Goal: Task Accomplishment & Management: Manage account settings

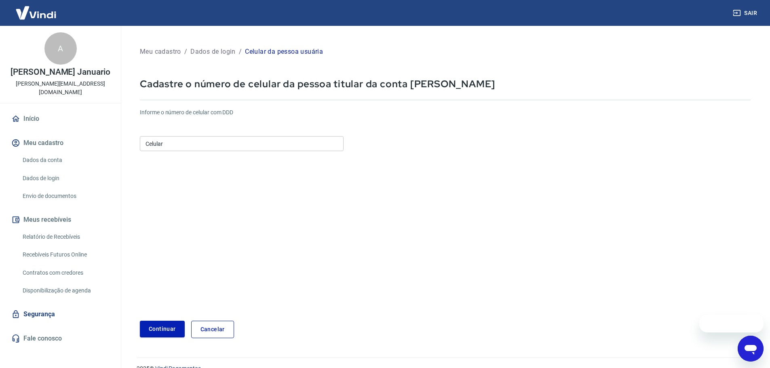
click at [218, 144] on input "Celular" at bounding box center [242, 143] width 204 height 15
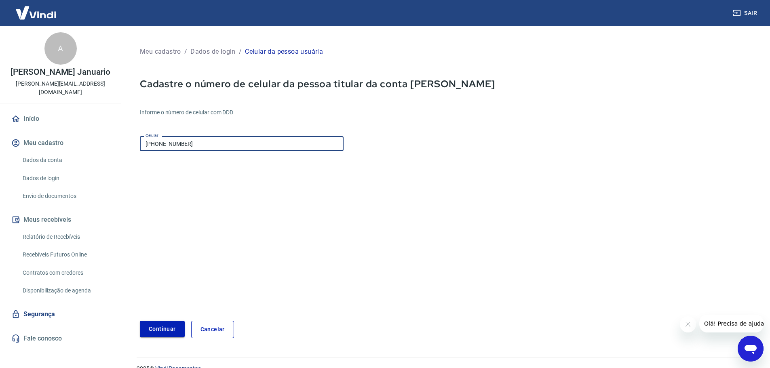
type input "[PHONE_NUMBER]"
click at [158, 326] on button "Continuar" at bounding box center [162, 329] width 45 height 17
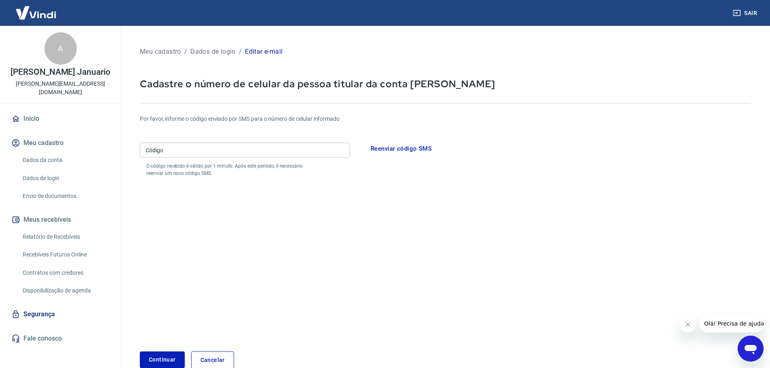
click at [301, 150] on input "Código" at bounding box center [245, 150] width 210 height 15
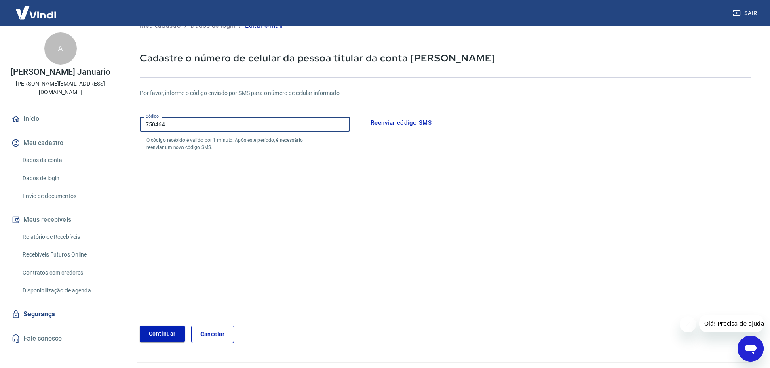
scroll to position [45, 0]
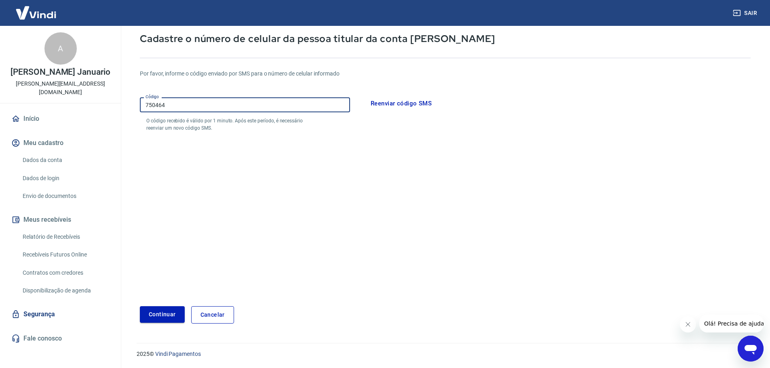
type input "750464"
click at [171, 317] on button "Continuar" at bounding box center [162, 314] width 45 height 17
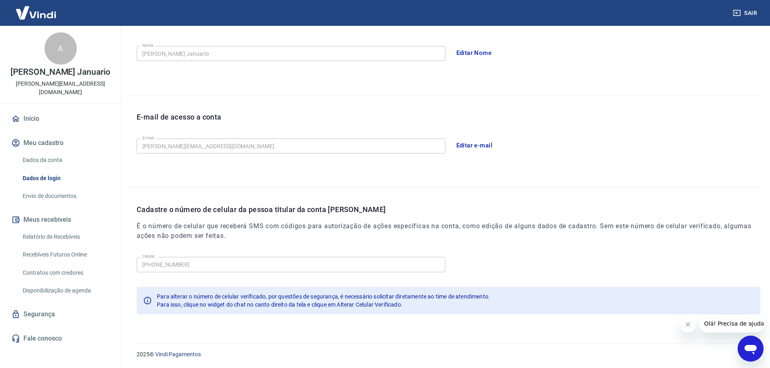
scroll to position [150, 0]
drag, startPoint x: 30, startPoint y: 112, endPoint x: 60, endPoint y: 121, distance: 31.1
click at [30, 112] on link "Início" at bounding box center [60, 119] width 101 height 18
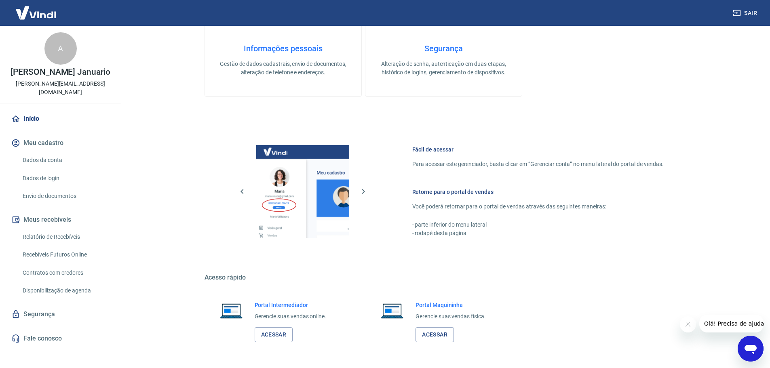
scroll to position [361, 0]
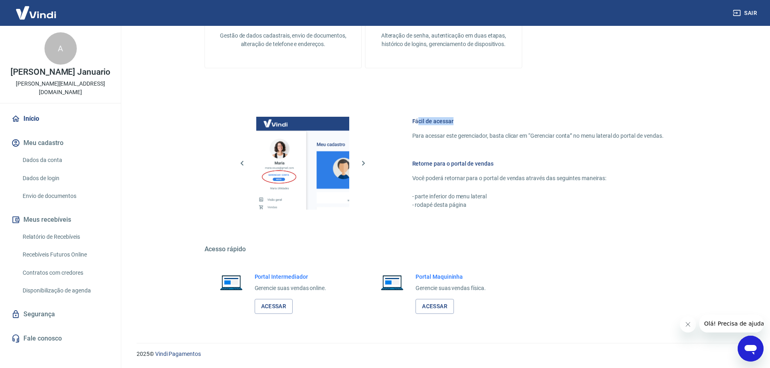
drag, startPoint x: 445, startPoint y: 118, endPoint x: 460, endPoint y: 122, distance: 15.4
click at [462, 118] on h6 "Fácil de acessar" at bounding box center [537, 121] width 251 height 8
click at [433, 136] on p "Para acessar este gerenciador, basta clicar em “Gerenciar conta” no menu latera…" at bounding box center [537, 136] width 251 height 8
drag, startPoint x: 421, startPoint y: 137, endPoint x: 616, endPoint y: 137, distance: 194.8
click at [615, 137] on p "Para acessar este gerenciador, basta clicar em “Gerenciar conta” no menu latera…" at bounding box center [537, 136] width 251 height 8
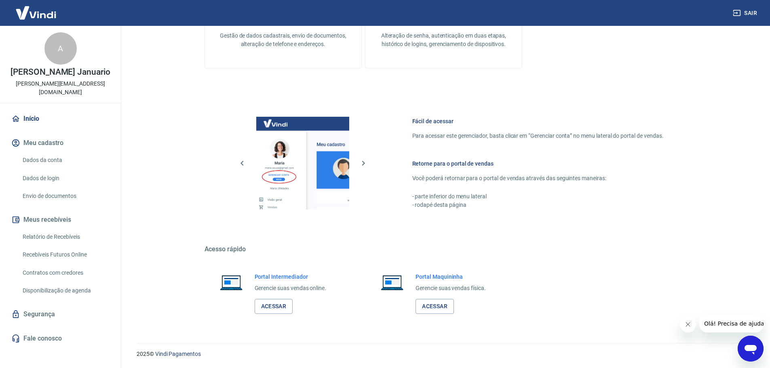
click at [653, 138] on p "Para acessar este gerenciador, basta clicar em “Gerenciar conta” no menu latera…" at bounding box center [537, 136] width 251 height 8
drag, startPoint x: 434, startPoint y: 161, endPoint x: 468, endPoint y: 175, distance: 36.8
click at [460, 167] on h6 "Retorne para o portal de vendas" at bounding box center [537, 164] width 251 height 8
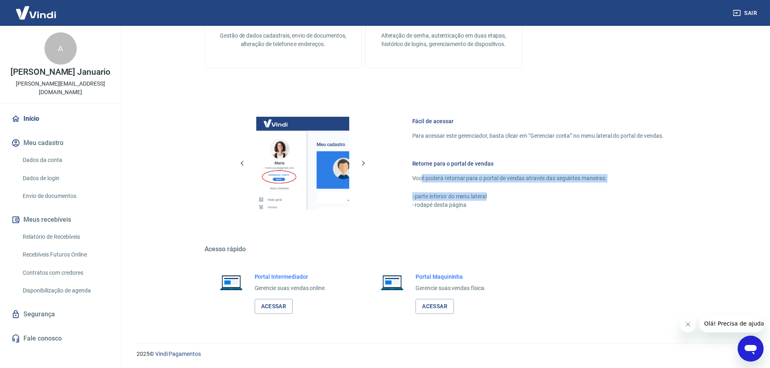
drag, startPoint x: 421, startPoint y: 179, endPoint x: 539, endPoint y: 191, distance: 118.6
click at [537, 189] on div "Retorne para o portal de vendas Você poderá retornar para o portal de vendas at…" at bounding box center [537, 185] width 251 height 50
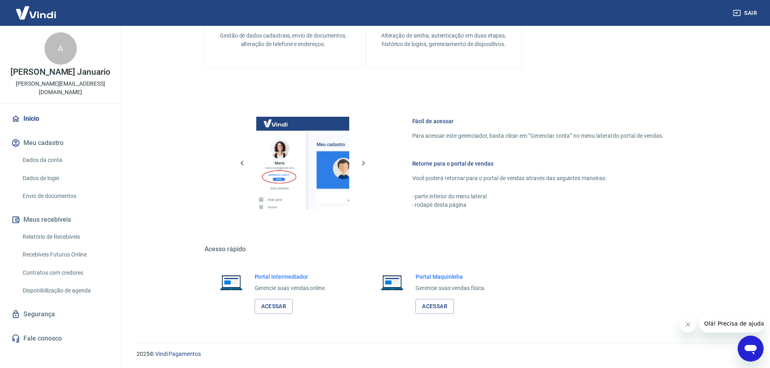
click at [488, 250] on h5 "Acesso rápido" at bounding box center [444, 249] width 479 height 8
click at [51, 198] on link "Envio de documentos" at bounding box center [65, 196] width 92 height 17
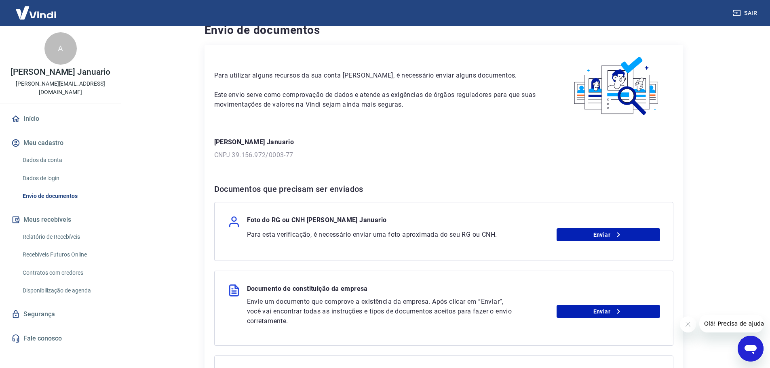
scroll to position [81, 0]
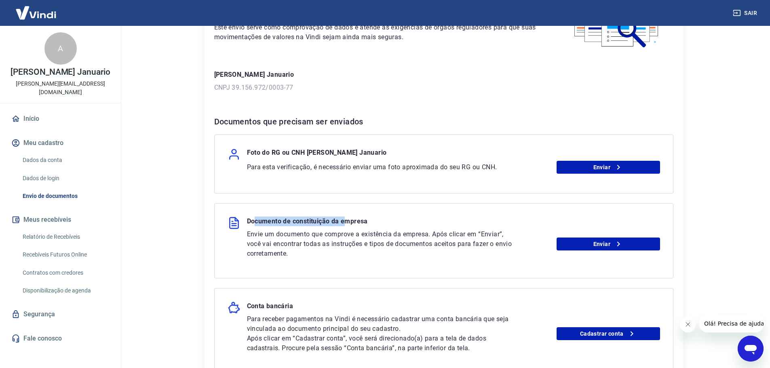
drag, startPoint x: 255, startPoint y: 220, endPoint x: 348, endPoint y: 221, distance: 93.0
click at [348, 221] on p "Documento de constituição da empresa" at bounding box center [307, 223] width 121 height 13
click at [362, 221] on p "Documento de constituição da empresa" at bounding box center [307, 223] width 121 height 13
drag, startPoint x: 376, startPoint y: 221, endPoint x: 271, endPoint y: 221, distance: 105.1
click at [271, 221] on div "Documento de constituição da empresa" at bounding box center [444, 223] width 432 height 13
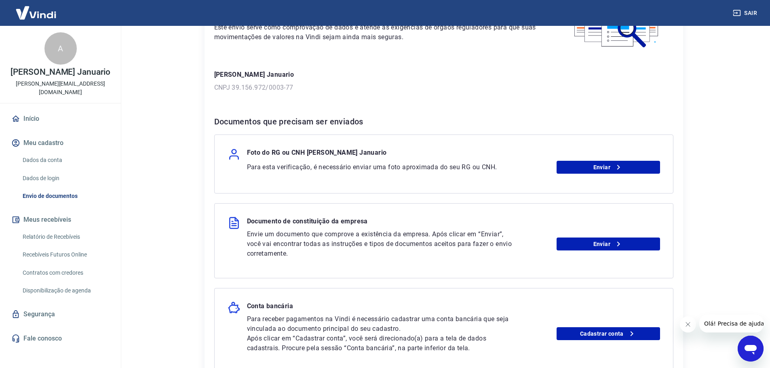
click at [311, 230] on p "Envie um documento que comprove a existência da empresa. Após clicar em “Enviar…" at bounding box center [381, 244] width 268 height 29
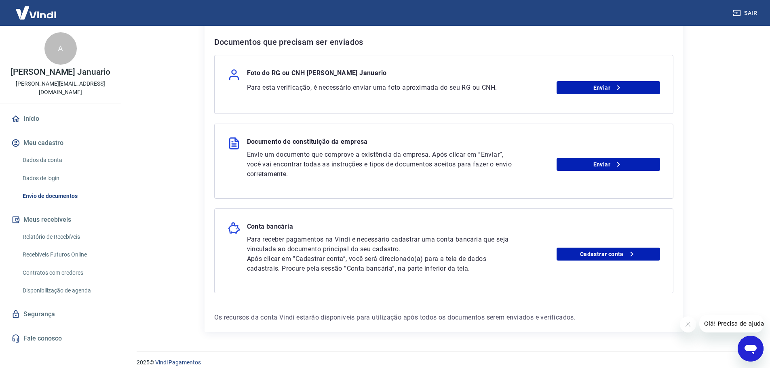
scroll to position [162, 0]
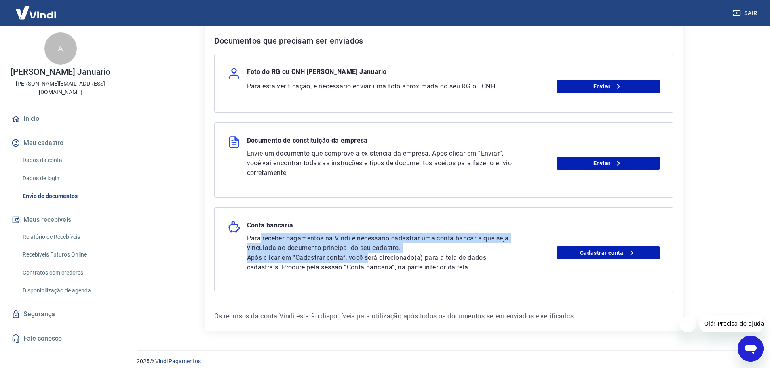
drag, startPoint x: 265, startPoint y: 242, endPoint x: 381, endPoint y: 261, distance: 117.2
click at [371, 261] on div "Para receber pagamentos na Vindi é necessário cadastrar uma conta bancária que …" at bounding box center [381, 253] width 268 height 39
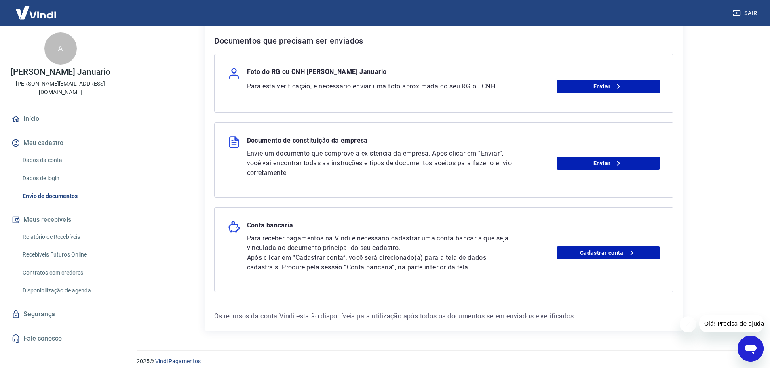
drag, startPoint x: 386, startPoint y: 261, endPoint x: 461, endPoint y: 269, distance: 75.2
click at [388, 261] on p "Após clicar em “Cadastrar conta”, você será direcionado(a) para a tela de dados…" at bounding box center [381, 262] width 268 height 19
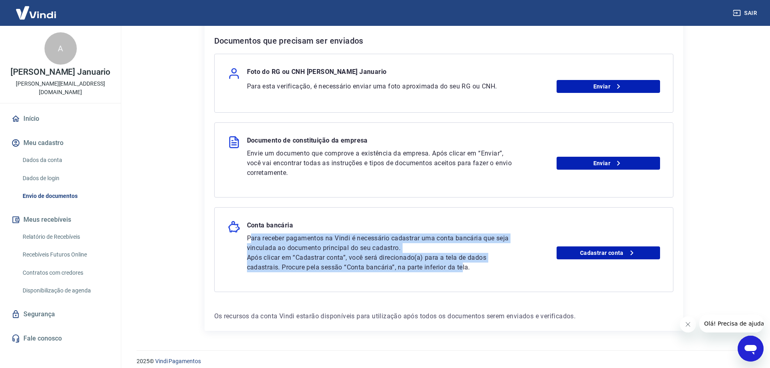
drag, startPoint x: 463, startPoint y: 269, endPoint x: 249, endPoint y: 240, distance: 216.1
click at [249, 240] on div "Para receber pagamentos na Vindi é necessário cadastrar uma conta bancária que …" at bounding box center [381, 253] width 268 height 39
click at [249, 240] on p "Para receber pagamentos na Vindi é necessário cadastrar uma conta bancária que …" at bounding box center [381, 243] width 268 height 19
drag, startPoint x: 248, startPoint y: 238, endPoint x: 471, endPoint y: 270, distance: 225.4
click at [471, 270] on div "Para receber pagamentos na Vindi é necessário cadastrar uma conta bancária que …" at bounding box center [381, 253] width 268 height 39
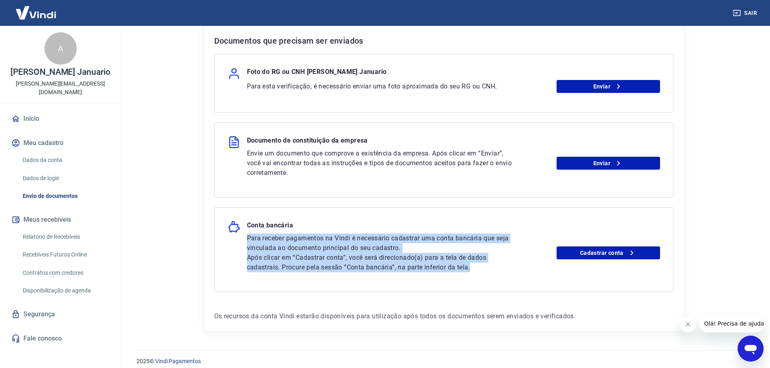
scroll to position [169, 0]
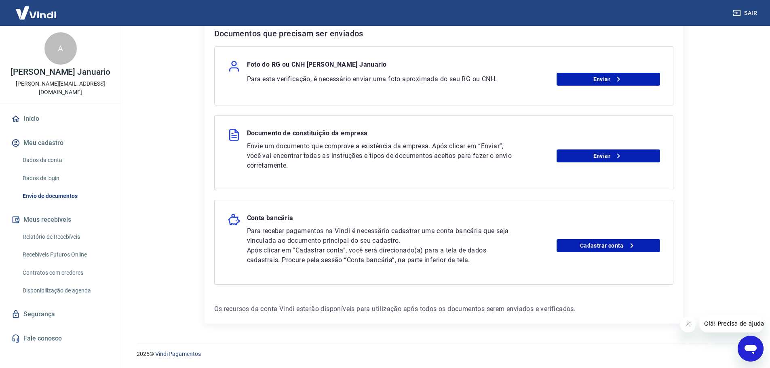
click at [196, 177] on div "Envio de documentos Para utilizar alguns recursos da sua conta Vindi, é necessá…" at bounding box center [444, 95] width 498 height 477
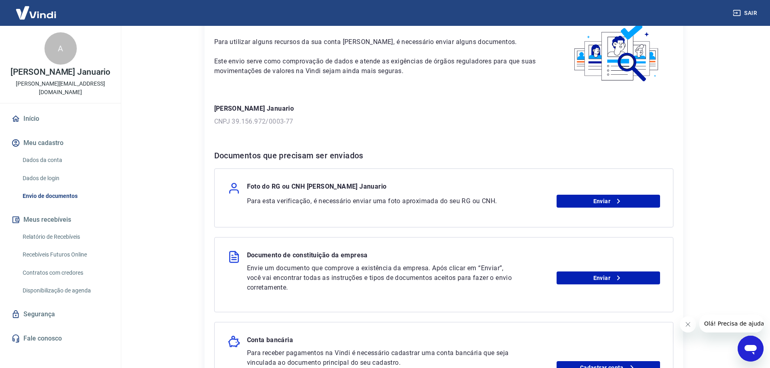
scroll to position [0, 0]
